Goal: Task Accomplishment & Management: Complete application form

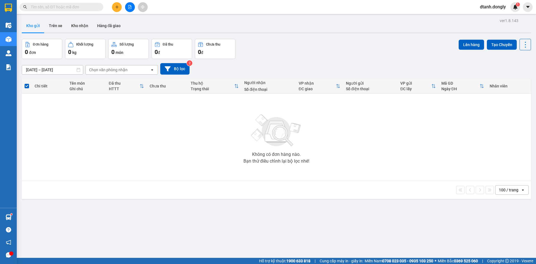
click at [109, 4] on div at bounding box center [130, 7] width 42 height 10
click at [117, 5] on icon "plus" at bounding box center [117, 7] width 4 height 4
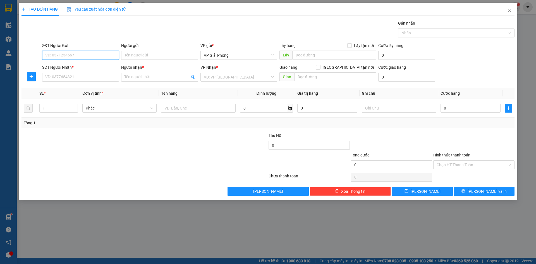
click at [95, 58] on input "SĐT Người Gửi" at bounding box center [80, 55] width 77 height 9
type input "0988659518"
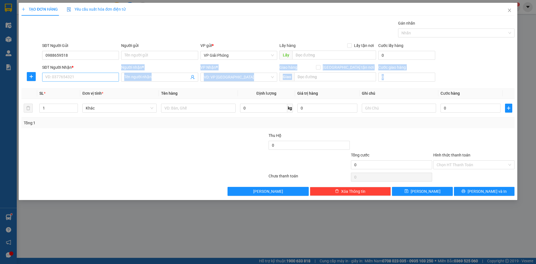
drag, startPoint x: 75, startPoint y: 85, endPoint x: 76, endPoint y: 80, distance: 5.5
click at [76, 81] on div "Transit Pickup Surcharge Ids Transit Deliver Surcharge Ids Transit Deliver Surc…" at bounding box center [267, 107] width 493 height 175
click at [76, 79] on input "SĐT Người Nhận *" at bounding box center [80, 77] width 77 height 9
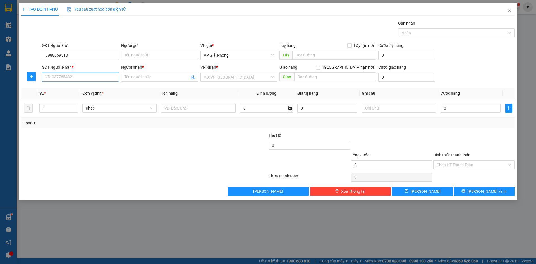
click at [80, 79] on input "SĐT Người Nhận *" at bounding box center [80, 77] width 77 height 9
type input "0392343811"
click at [96, 87] on div "0392343811 - [PERSON_NAME]" at bounding box center [80, 88] width 70 height 6
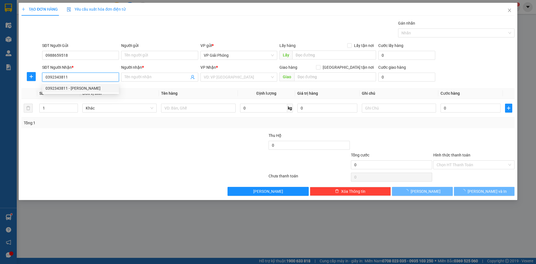
type input "HUY"
checkbox input "true"
type input "NGÃ 4 ĐÈN SÒNG"
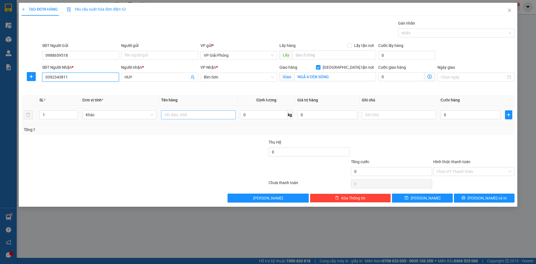
type input "0392343811"
click at [178, 117] on input "text" at bounding box center [198, 114] width 74 height 9
type input "hồ sơ"
click at [456, 114] on input "0" at bounding box center [470, 114] width 60 height 9
type input "3"
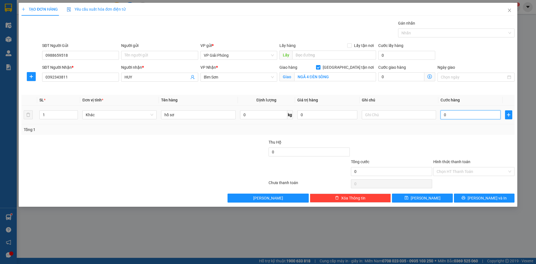
type input "3"
type input "30"
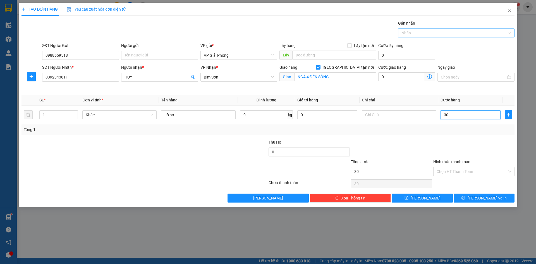
click at [418, 31] on div at bounding box center [453, 33] width 108 height 7
type input "30.000"
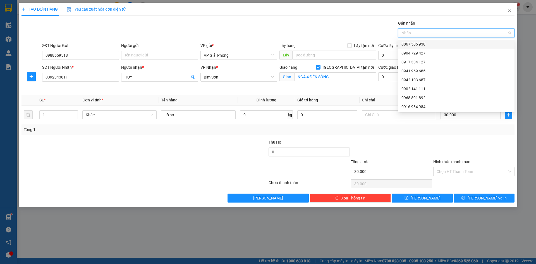
click at [423, 34] on div at bounding box center [453, 33] width 108 height 7
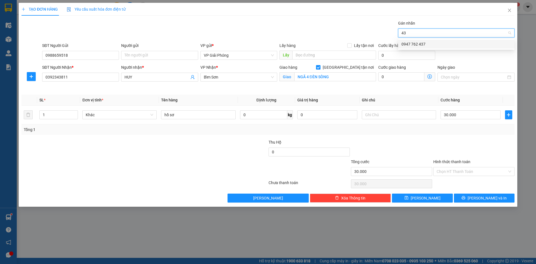
type input "437"
click at [425, 43] on div "0947 762 437" at bounding box center [456, 44] width 110 height 6
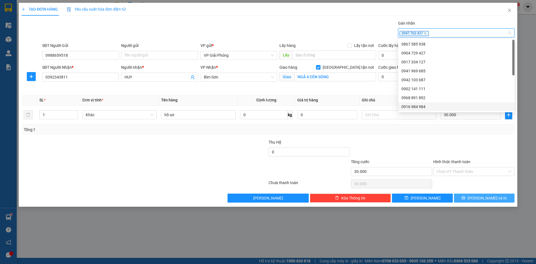
click at [483, 197] on span "[PERSON_NAME] và In" at bounding box center [486, 198] width 39 height 6
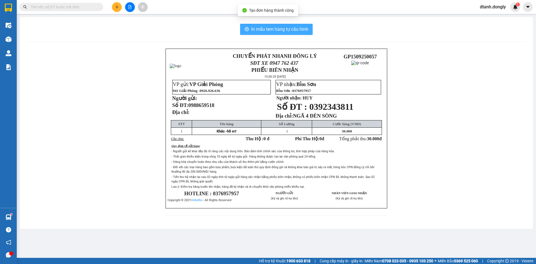
click at [291, 31] on span "In mẫu tem hàng tự cấu hình" at bounding box center [279, 29] width 57 height 7
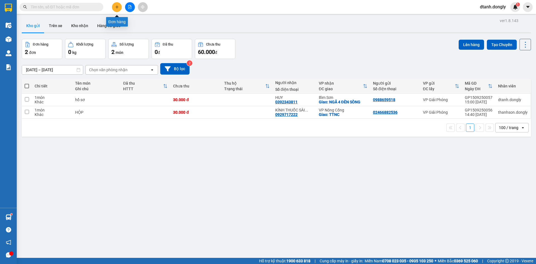
click at [115, 9] on button at bounding box center [117, 7] width 10 height 10
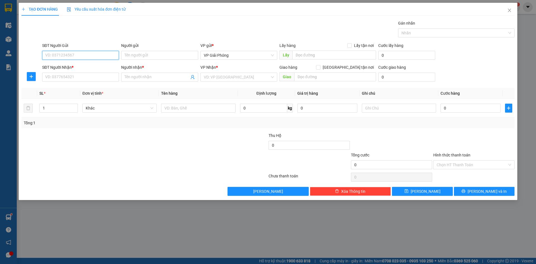
click at [102, 55] on input "SĐT Người Gửi" at bounding box center [80, 55] width 77 height 9
click at [102, 54] on input "SĐT Người Gửi" at bounding box center [80, 55] width 77 height 9
type input "0988617067"
click at [102, 78] on input "SĐT Người Nhận *" at bounding box center [80, 77] width 77 height 9
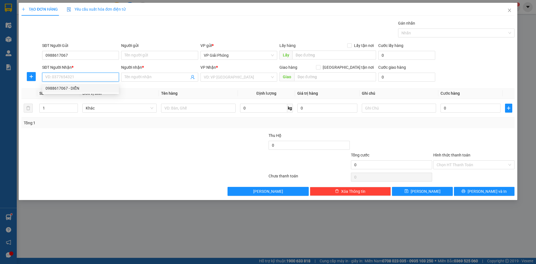
click at [93, 88] on div "0988617067 - DIỄN" at bounding box center [80, 88] width 70 height 6
type input "0988617067"
type input "DIỄN"
checkbox input "true"
type input "[PERSON_NAME]"
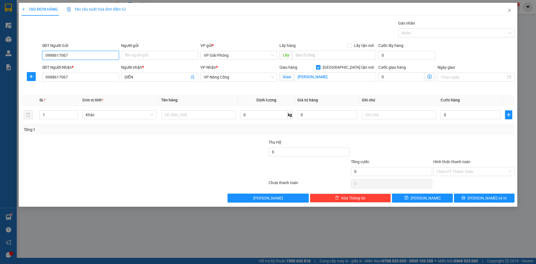
click at [92, 52] on input "0988617067" at bounding box center [80, 55] width 77 height 9
click at [466, 32] on div at bounding box center [453, 33] width 108 height 7
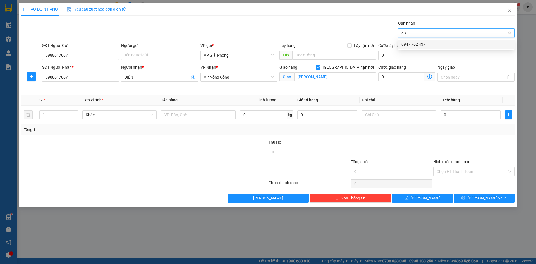
type input "437"
click at [459, 45] on div "0947 762 437" at bounding box center [456, 44] width 110 height 6
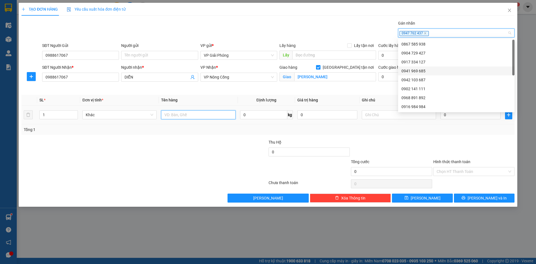
click at [217, 116] on input "text" at bounding box center [198, 114] width 74 height 9
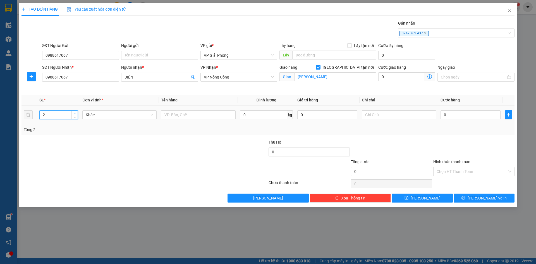
click at [76, 112] on span "up" at bounding box center [74, 113] width 3 height 3
type input "5"
click at [76, 112] on span "up" at bounding box center [74, 113] width 3 height 3
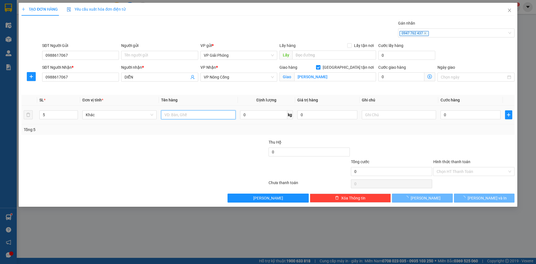
click at [212, 113] on input "text" at bounding box center [198, 114] width 74 height 9
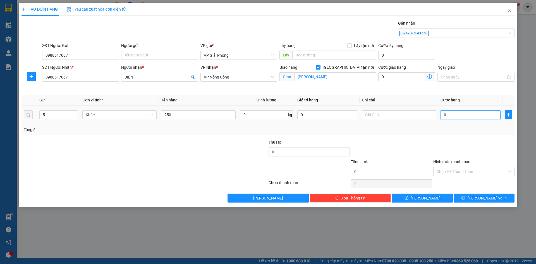
click at [472, 113] on input "0" at bounding box center [470, 114] width 60 height 9
click at [212, 110] on div "250" at bounding box center [198, 114] width 74 height 11
click at [211, 112] on input "250" at bounding box center [198, 114] width 74 height 9
type input "2"
type input "kiện"
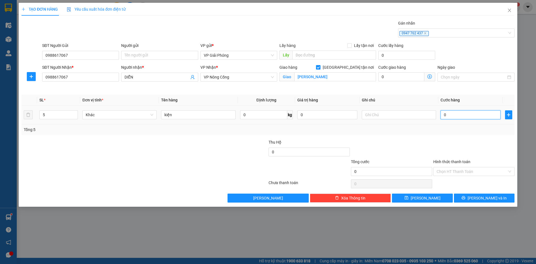
click at [476, 114] on input "0" at bounding box center [470, 114] width 60 height 9
type input "2"
type input "25"
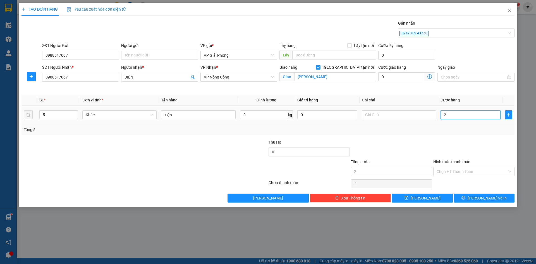
type input "25"
type input "250"
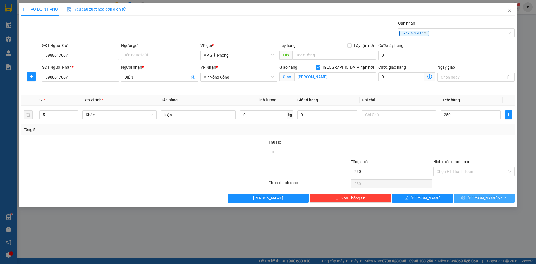
type input "250.000"
click at [485, 200] on span "[PERSON_NAME] và In" at bounding box center [486, 198] width 39 height 6
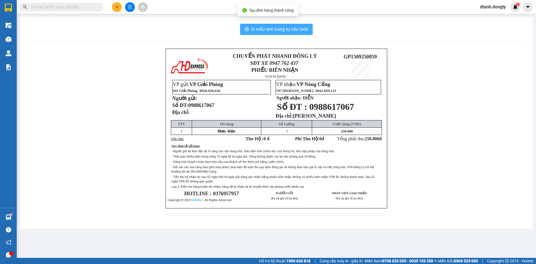
click at [304, 30] on span "In mẫu tem hàng tự cấu hình" at bounding box center [279, 29] width 57 height 7
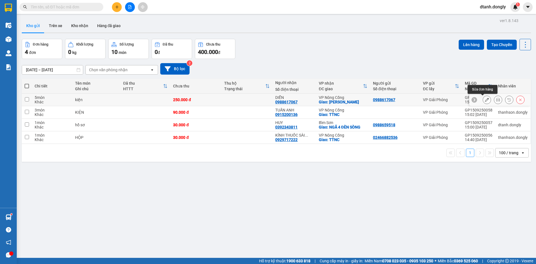
click at [485, 100] on icon at bounding box center [487, 100] width 4 height 4
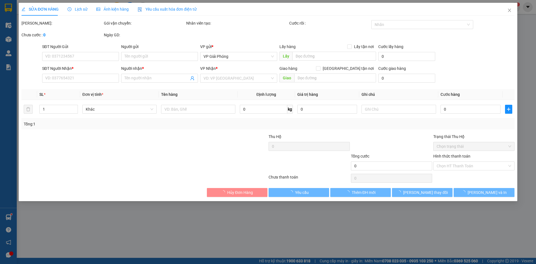
type input "0988617067"
type input "DIỄN"
checkbox input "true"
type input "[PERSON_NAME]"
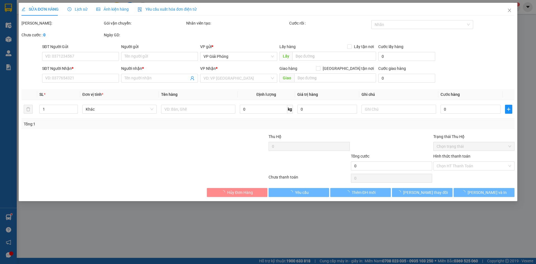
type input "250.000"
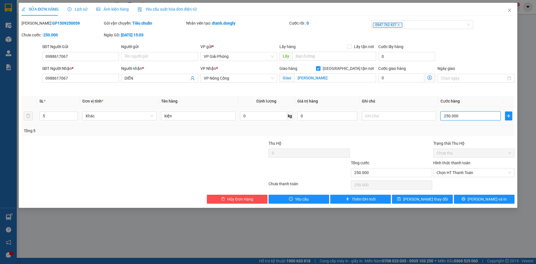
drag, startPoint x: 466, startPoint y: 115, endPoint x: 470, endPoint y: 112, distance: 5.5
click at [466, 115] on input "250.000" at bounding box center [470, 115] width 60 height 9
type input "0"
type input "03"
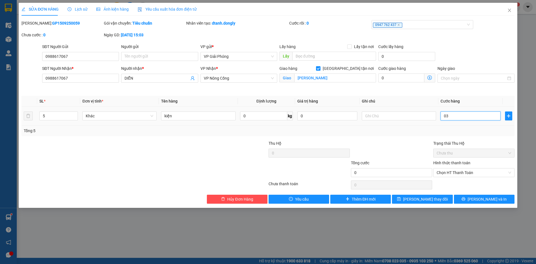
type input "3"
type input "30"
type input "0.300"
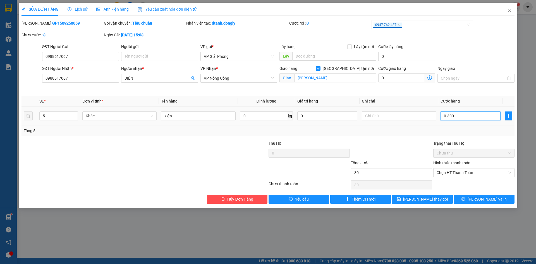
type input "300"
type input "0.300"
type input "300.000"
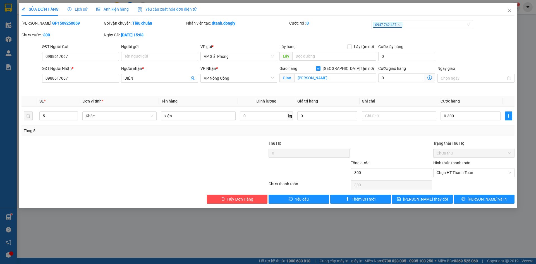
type input "300.000"
click at [472, 182] on div "Chọn HT Thanh Toán" at bounding box center [473, 184] width 82 height 11
click at [477, 199] on button "[PERSON_NAME] và In" at bounding box center [484, 198] width 61 height 9
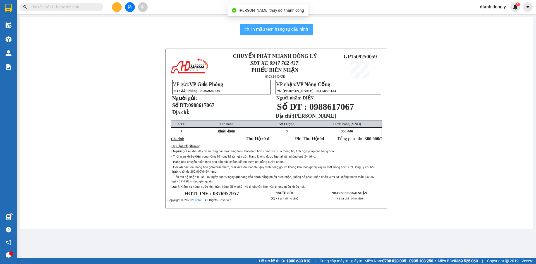
click at [295, 29] on span "In mẫu tem hàng tự cấu hình" at bounding box center [279, 29] width 57 height 7
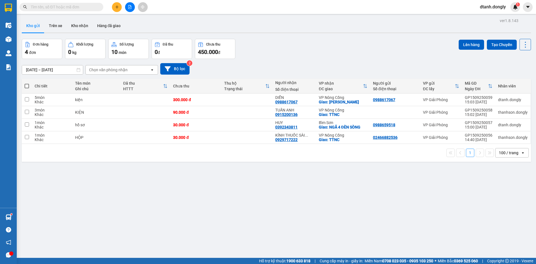
click at [27, 87] on span at bounding box center [27, 86] width 4 height 4
click at [27, 83] on input "checkbox" at bounding box center [27, 83] width 0 height 0
checkbox input "true"
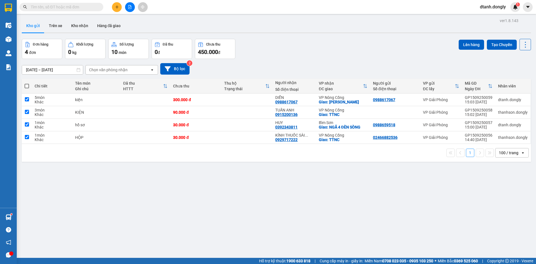
checkbox input "true"
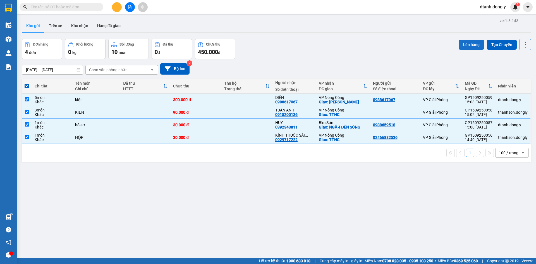
click at [476, 46] on button "Lên hàng" at bounding box center [470, 45] width 25 height 10
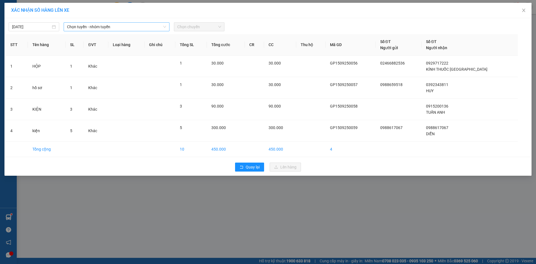
click at [127, 26] on span "Chọn tuyến - nhóm tuyến" at bounding box center [116, 27] width 99 height 8
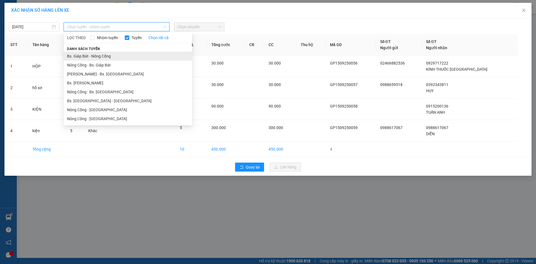
click at [115, 54] on li "Bx. Giáp Bát - Nông Cống" at bounding box center [128, 56] width 128 height 9
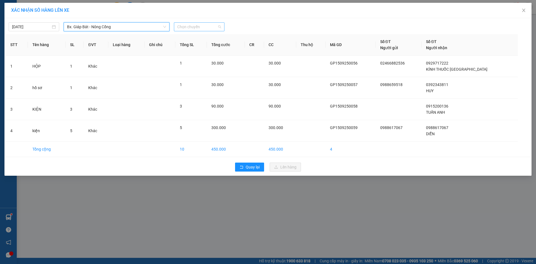
click at [209, 28] on span "Chọn chuyến" at bounding box center [199, 27] width 44 height 8
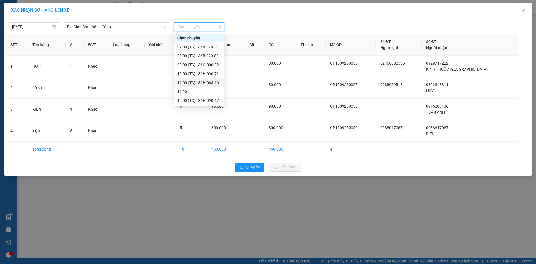
scroll to position [56, 0]
click at [197, 90] on div "15:30 (TC) - 36B-030.29" at bounding box center [199, 89] width 44 height 6
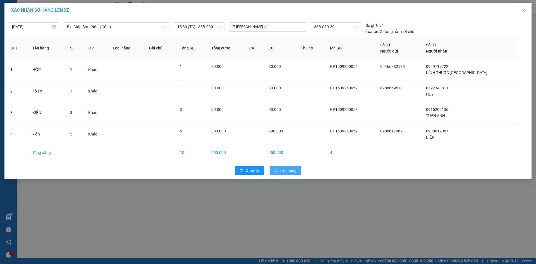
click at [295, 172] on span "Lên hàng" at bounding box center [288, 170] width 16 height 6
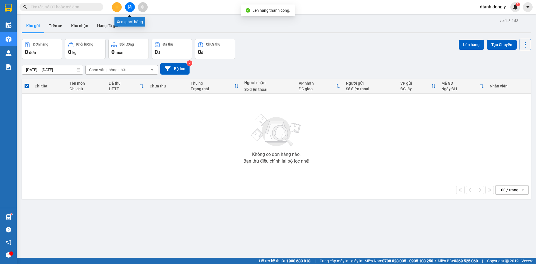
click at [128, 9] on icon "file-add" at bounding box center [129, 7] width 3 height 4
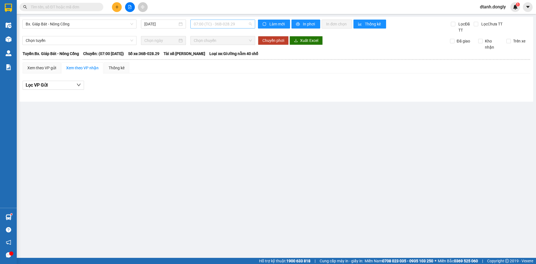
click at [238, 26] on span "07:00 (TC) - 36B-028.29" at bounding box center [223, 24] width 58 height 8
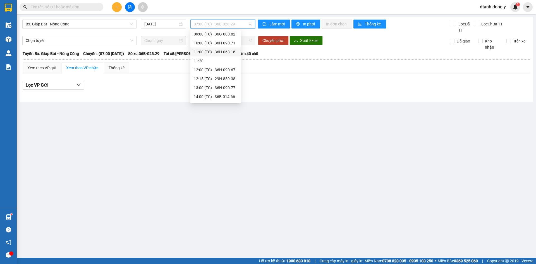
scroll to position [98, 0]
click at [210, 43] on div "15:30 (TC) - 36B-030.29" at bounding box center [216, 44] width 44 height 6
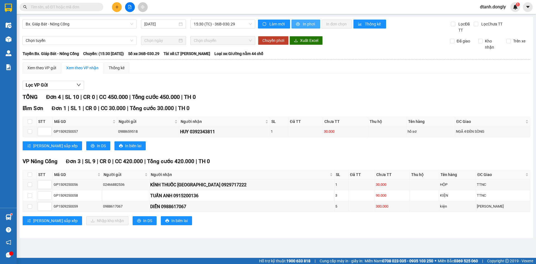
click at [309, 22] on span "In phơi" at bounding box center [309, 24] width 13 height 6
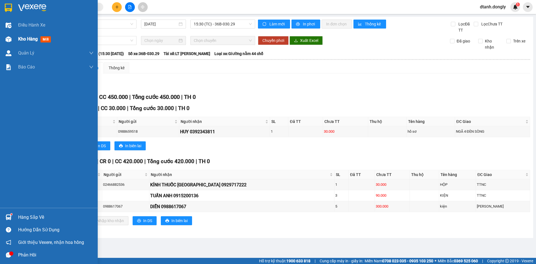
click at [20, 38] on span "Kho hàng" at bounding box center [28, 38] width 20 height 5
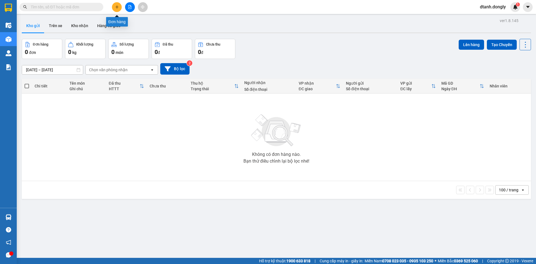
click at [116, 5] on icon "plus" at bounding box center [117, 7] width 4 height 4
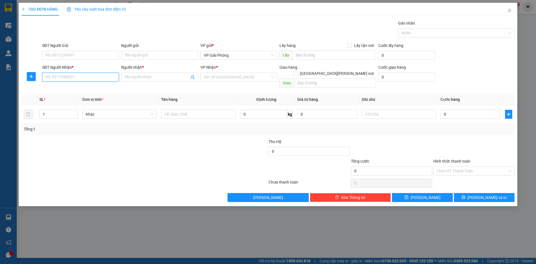
click at [86, 77] on input "SĐT Người Nhận *" at bounding box center [80, 77] width 77 height 9
type input "0978943323"
drag, startPoint x: 150, startPoint y: 77, endPoint x: 146, endPoint y: 85, distance: 9.7
click at [151, 80] on input "Người nhận *" at bounding box center [156, 77] width 64 height 6
click at [76, 54] on input "SĐT Người Gửi" at bounding box center [80, 55] width 77 height 9
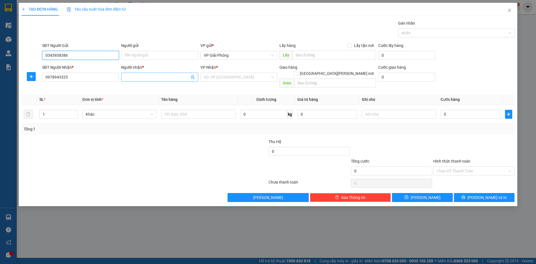
type input "0343938386"
click at [144, 77] on input "Người nhận *" at bounding box center [156, 77] width 64 height 6
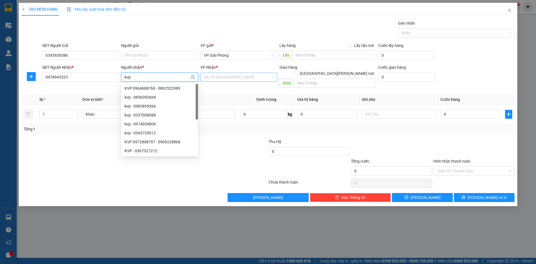
type input "kvp"
drag, startPoint x: 233, startPoint y: 78, endPoint x: 243, endPoint y: 89, distance: 15.6
click at [234, 78] on input "search" at bounding box center [237, 77] width 66 height 8
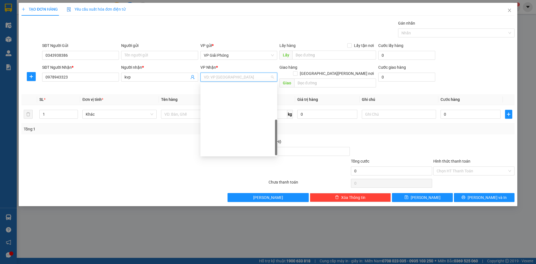
scroll to position [80, 0]
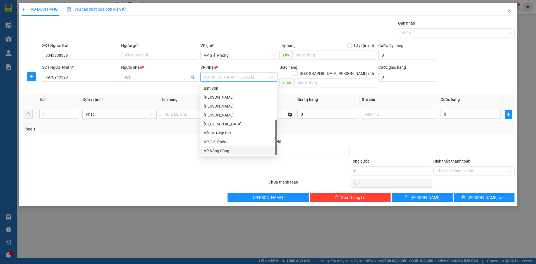
drag, startPoint x: 245, startPoint y: 150, endPoint x: 287, endPoint y: 100, distance: 65.8
click at [250, 148] on div "VP Nông Cống" at bounding box center [239, 151] width 70 height 6
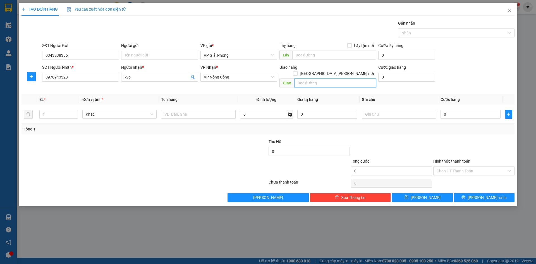
click at [310, 79] on input "text" at bounding box center [335, 82] width 82 height 9
type input "bv nông cống"
drag, startPoint x: 348, startPoint y: 65, endPoint x: 328, endPoint y: 77, distance: 22.9
click at [297, 71] on input "[GEOGRAPHIC_DATA] tận nơi" at bounding box center [295, 73] width 4 height 4
checkbox input "true"
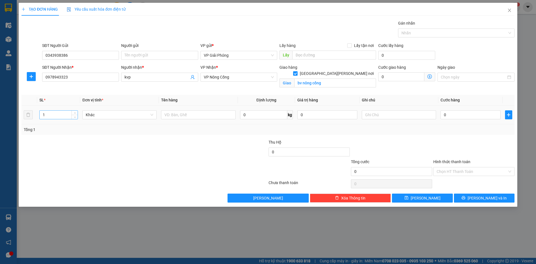
drag, startPoint x: 55, startPoint y: 114, endPoint x: 66, endPoint y: 114, distance: 10.9
click at [56, 114] on input "1" at bounding box center [59, 114] width 38 height 8
type input "2"
click at [73, 112] on span "Increase Value" at bounding box center [74, 112] width 6 height 5
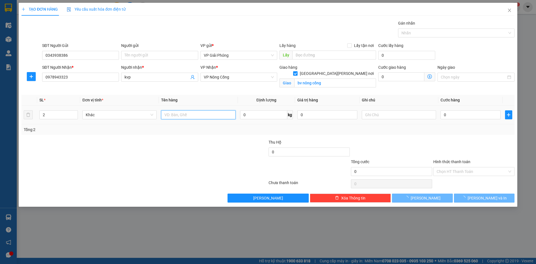
click at [186, 116] on input "text" at bounding box center [198, 114] width 74 height 9
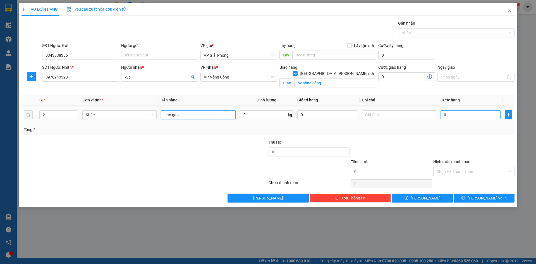
type input "bao gạo"
click at [452, 115] on input "0" at bounding box center [470, 114] width 60 height 9
type input "1"
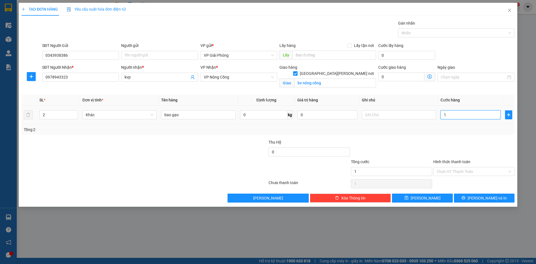
type input "10"
type input "100"
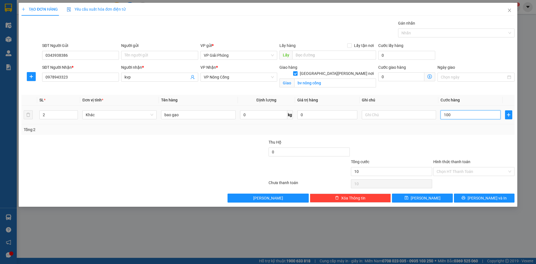
type input "100"
click at [435, 33] on div at bounding box center [453, 33] width 108 height 7
type input "100.000"
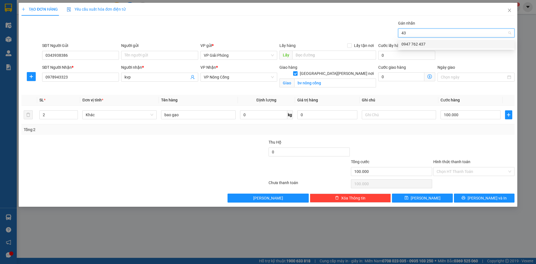
type input "4"
type input "171"
click at [423, 42] on div "0906 234 171" at bounding box center [456, 44] width 110 height 6
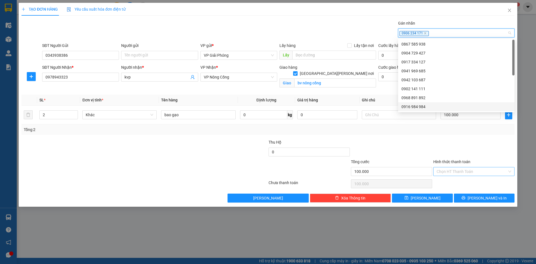
click at [476, 169] on input "Hình thức thanh toán" at bounding box center [471, 171] width 71 height 8
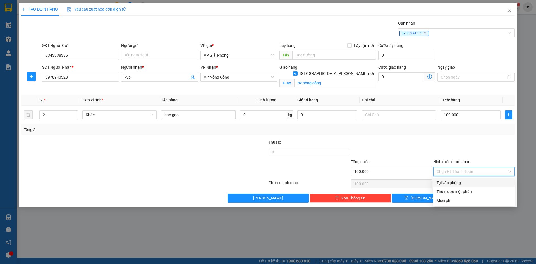
click at [473, 182] on div "Tại văn phòng" at bounding box center [473, 182] width 74 height 6
type input "0"
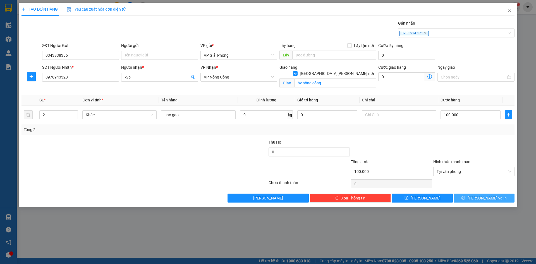
click at [481, 196] on span "[PERSON_NAME] và In" at bounding box center [486, 198] width 39 height 6
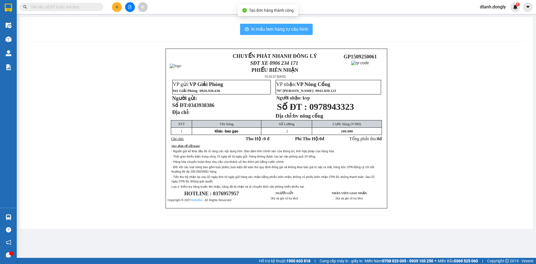
click at [267, 27] on span "In mẫu tem hàng tự cấu hình" at bounding box center [279, 29] width 57 height 7
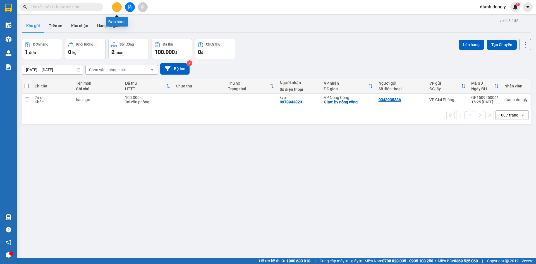
click at [113, 7] on button at bounding box center [117, 7] width 10 height 10
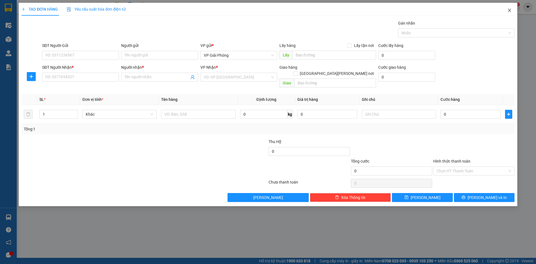
click at [508, 10] on icon "close" at bounding box center [508, 10] width 3 height 3
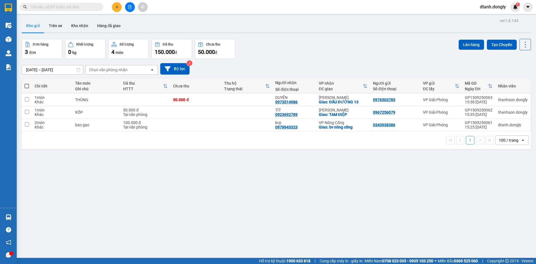
click at [119, 8] on button at bounding box center [117, 7] width 10 height 10
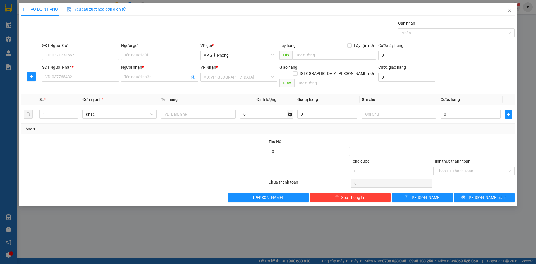
click at [256, 238] on div "TẠO ĐƠN HÀNG Yêu cầu xuất hóa đơn điện tử Transit Pickup Surcharge Ids Transit …" at bounding box center [268, 132] width 536 height 264
click at [509, 10] on icon "close" at bounding box center [509, 10] width 4 height 4
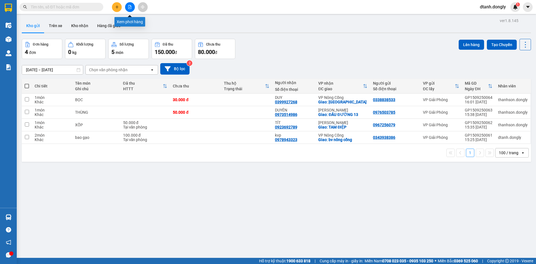
click at [130, 7] on icon "file-add" at bounding box center [130, 7] width 4 height 4
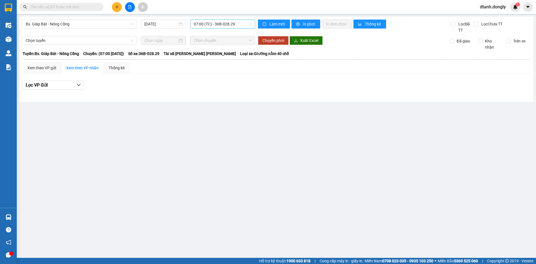
click at [247, 25] on span "07:00 (TC) - 36B-028.29" at bounding box center [223, 24] width 58 height 8
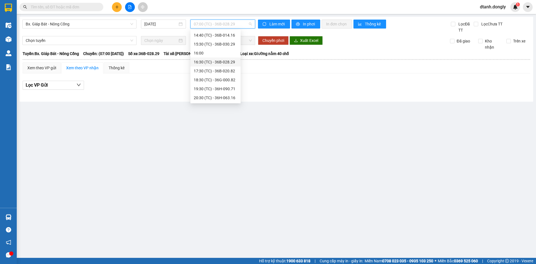
scroll to position [42, 0]
click at [219, 64] on div "12:15 (TC) - 29H-859.38" at bounding box center [216, 64] width 44 height 6
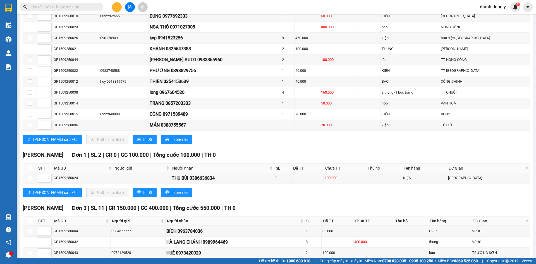
scroll to position [279, 0]
